Goal: Task Accomplishment & Management: Manage account settings

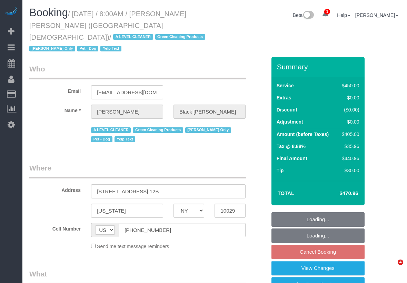
select select "NY"
select select "360"
select select "object:743"
select select "spot1"
select select "number:89"
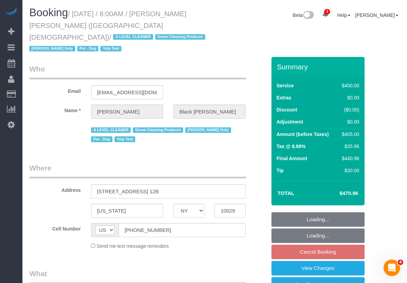
select select "number:90"
select select "number:13"
select select "number:5"
select select "number:21"
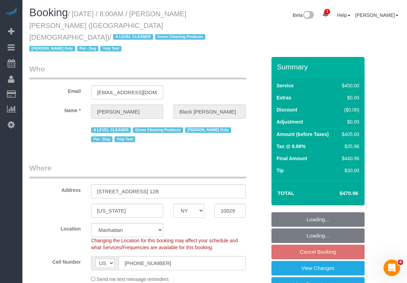
select select "spot57"
select select "object:1330"
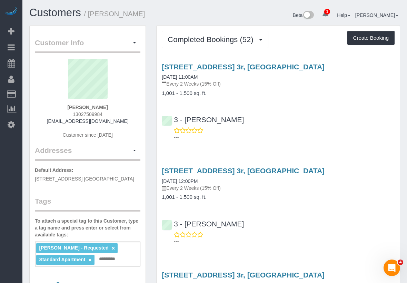
scroll to position [2703, 407]
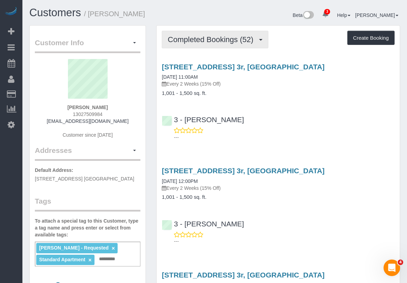
click at [198, 38] on span "Completed Bookings (52)" at bounding box center [211, 39] width 89 height 9
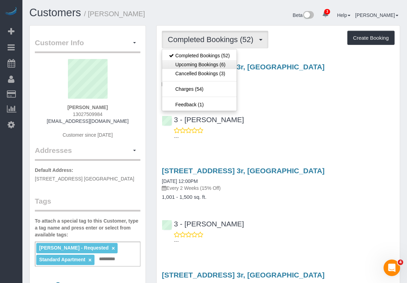
click at [194, 64] on link "Upcoming Bookings (6)" at bounding box center [199, 64] width 74 height 9
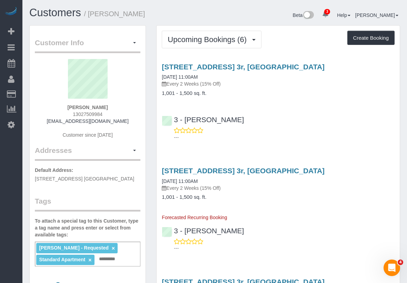
scroll to position [750, 407]
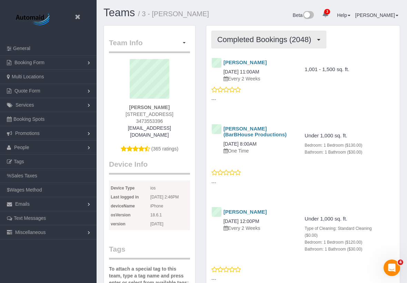
scroll to position [2059, 407]
click at [227, 41] on span "Completed Bookings (2048)" at bounding box center [266, 39] width 98 height 9
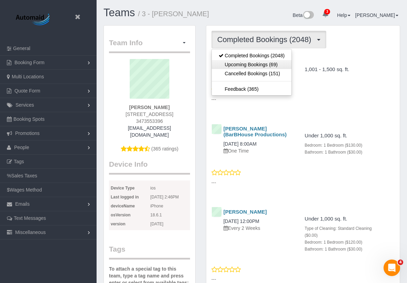
click at [229, 63] on link "Upcoming Bookings (69)" at bounding box center [252, 64] width 80 height 9
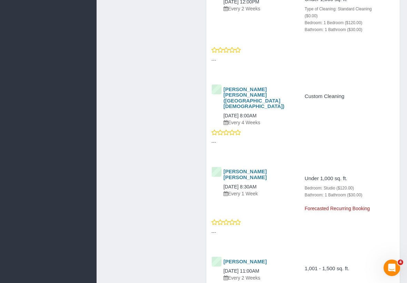
scroll to position [784, 0]
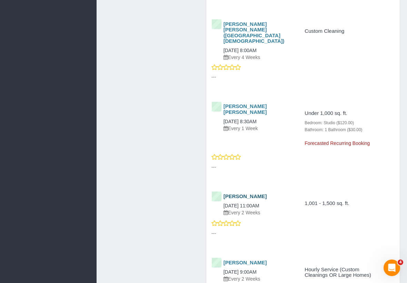
drag, startPoint x: 280, startPoint y: 185, endPoint x: 224, endPoint y: 172, distance: 57.3
click at [224, 193] on div "[PERSON_NAME] [DATE] 11:00AM Every 2 Weeks" at bounding box center [251, 204] width 81 height 22
copy div "[PERSON_NAME] [DATE] 11:00AM"
click at [253, 193] on link "[PERSON_NAME]" at bounding box center [244, 196] width 43 height 6
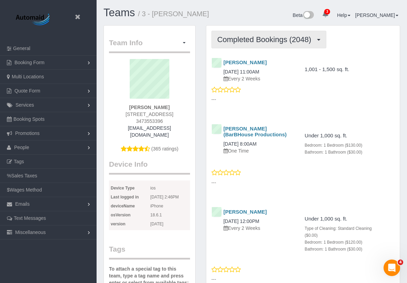
click at [249, 37] on span "Completed Bookings (2048)" at bounding box center [266, 39] width 98 height 9
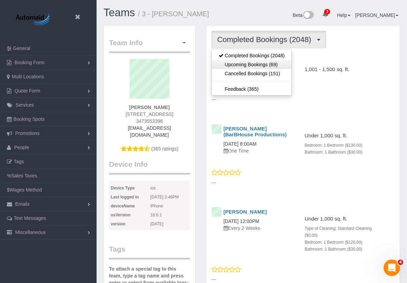
click at [246, 63] on link "Upcoming Bookings (69)" at bounding box center [252, 64] width 80 height 9
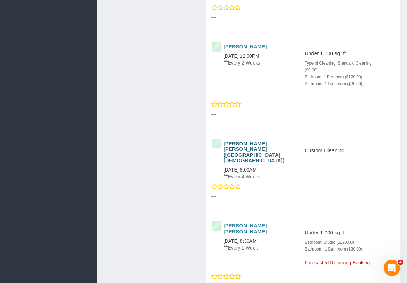
click at [248, 140] on link "[PERSON_NAME] [PERSON_NAME] ([GEOGRAPHIC_DATA][DEMOGRAPHIC_DATA])" at bounding box center [253, 151] width 61 height 23
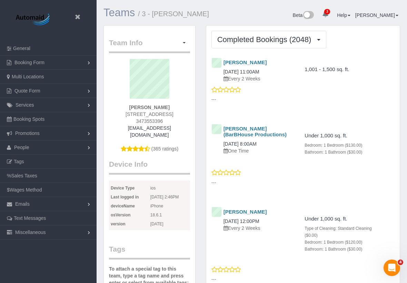
click at [110, 17] on link "Teams" at bounding box center [118, 13] width 31 height 12
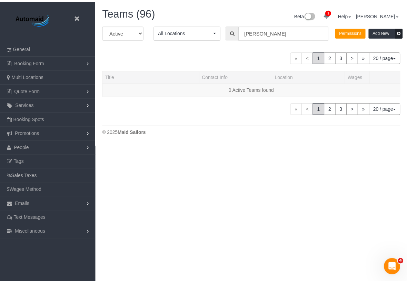
scroll to position [169, 412]
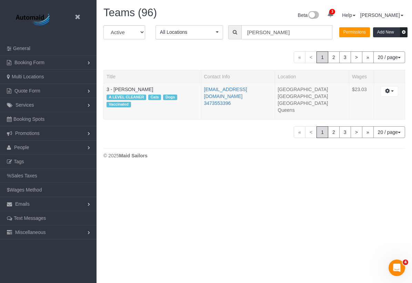
click at [267, 31] on input "[PERSON_NAME]" at bounding box center [286, 32] width 91 height 14
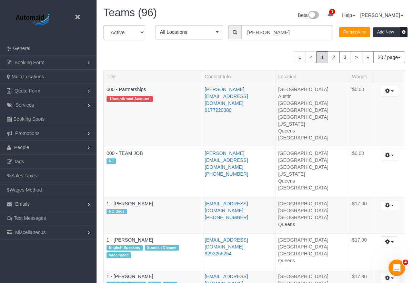
scroll to position [34285, 34042]
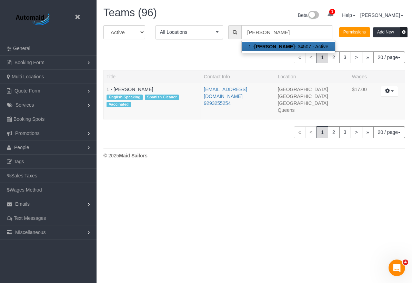
click at [259, 48] on strong "[PERSON_NAME]" at bounding box center [274, 47] width 40 height 6
type input "1 - [PERSON_NAME]"
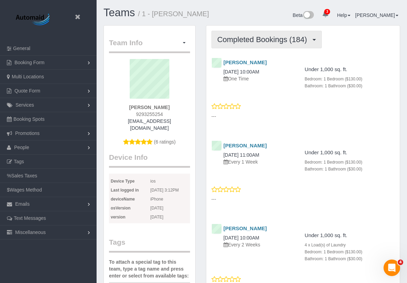
click at [252, 40] on span "Completed Bookings (184)" at bounding box center [263, 39] width 93 height 9
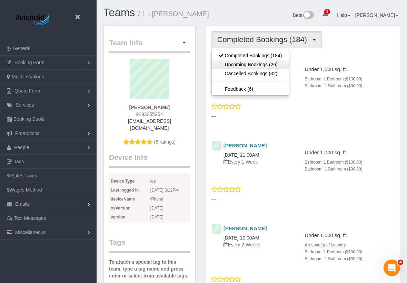
click at [242, 66] on link "Upcoming Bookings (26)" at bounding box center [250, 64] width 77 height 9
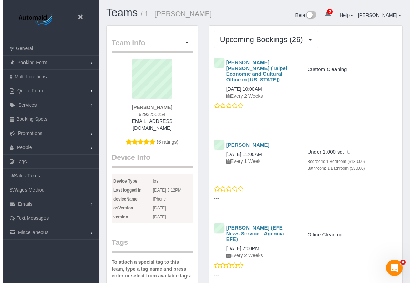
scroll to position [32216, 34047]
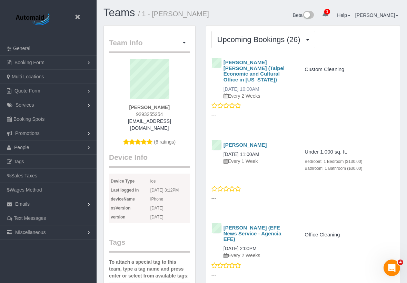
click at [257, 86] on link "[DATE] 10:00AM" at bounding box center [241, 89] width 36 height 6
click at [118, 17] on link "Teams" at bounding box center [118, 13] width 31 height 12
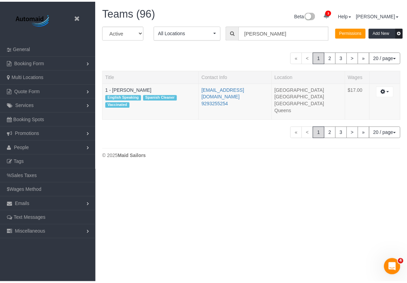
scroll to position [169, 412]
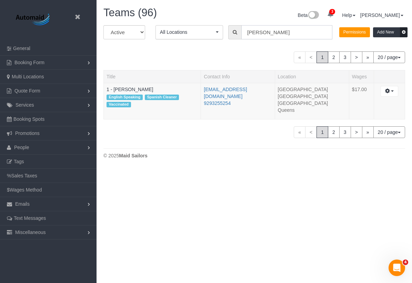
click at [277, 35] on input "[PERSON_NAME]" at bounding box center [286, 32] width 91 height 14
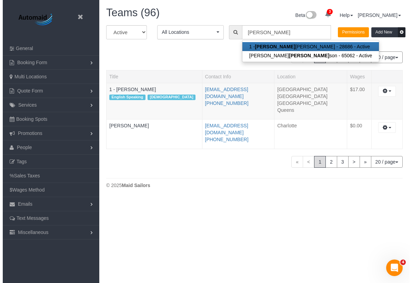
scroll to position [34262, 34042]
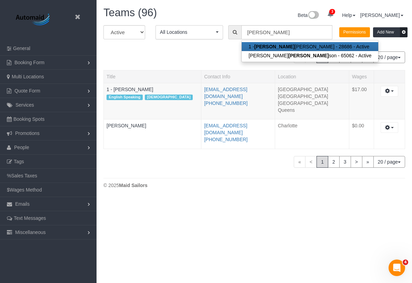
click at [277, 47] on link "1 - [PERSON_NAME] - 28686 - Active" at bounding box center [310, 46] width 136 height 9
type input "1 - [PERSON_NAME]"
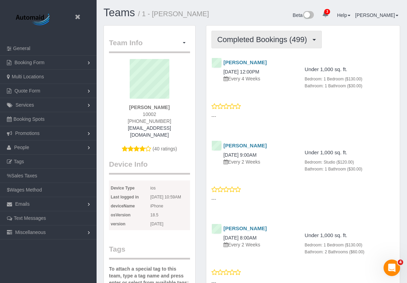
click at [226, 32] on button "Completed Bookings (499)" at bounding box center [266, 40] width 111 height 18
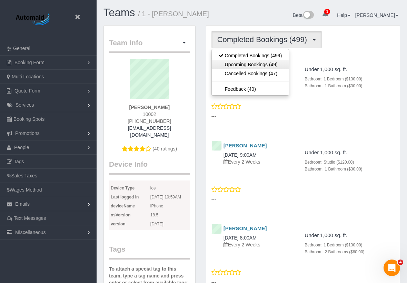
click at [236, 64] on link "Upcoming Bookings (49)" at bounding box center [250, 64] width 77 height 9
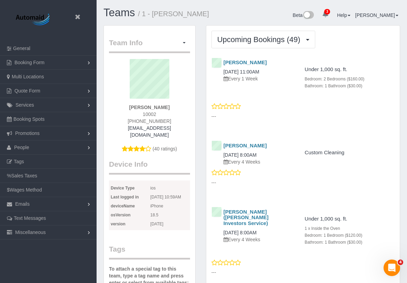
scroll to position [32265, 34047]
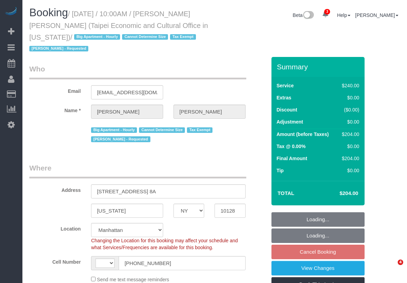
select select "NY"
select select "number:58"
select select "number:71"
select select "number:15"
select select "number:6"
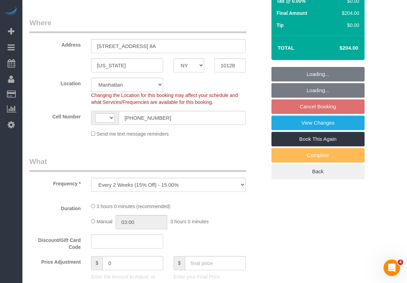
select select "string:US"
select select "string:stripe-pm_1RLUCB4VGloSiKo7MvFMC4eX"
select select "spot3"
select select "180"
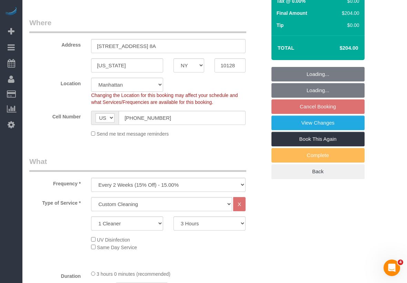
select select "object:1360"
